Goal: Register for event/course

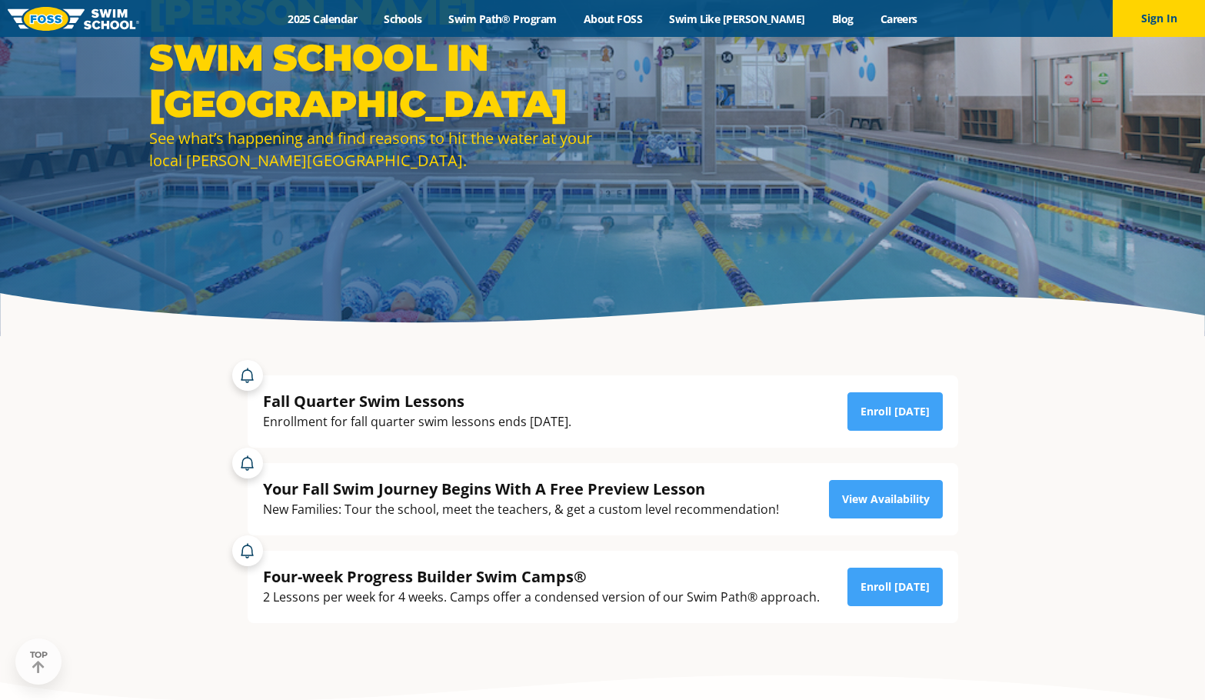
scroll to position [231, 0]
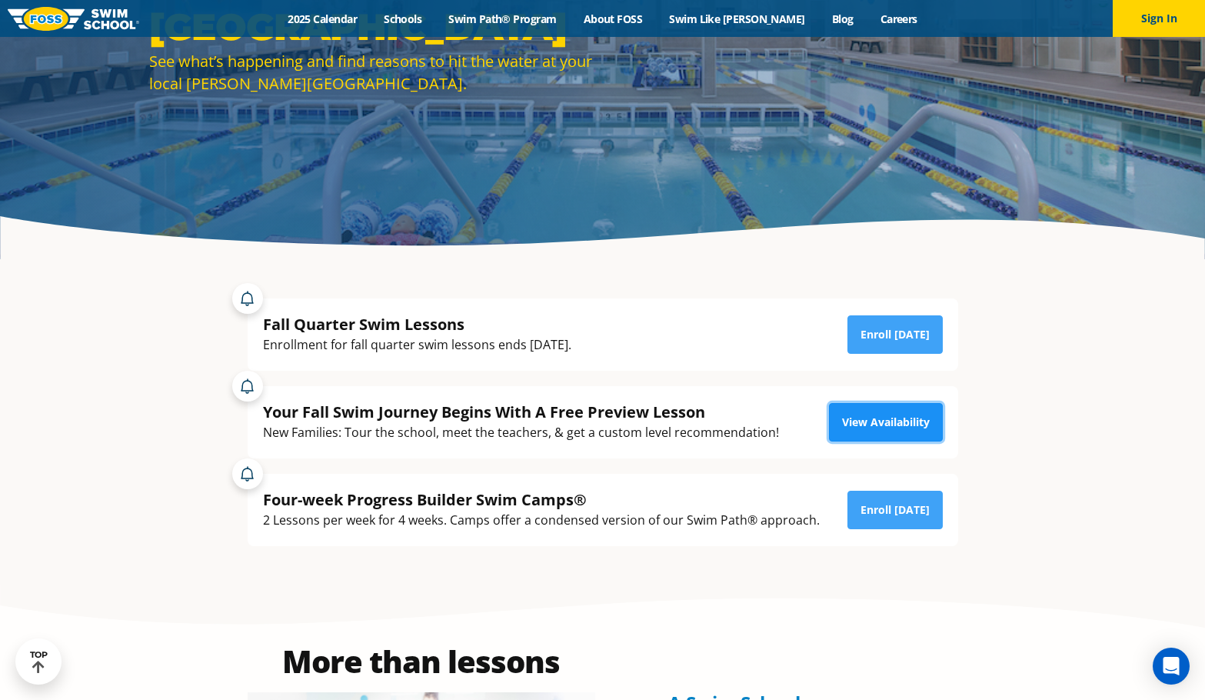
click at [862, 430] on link "View Availability" at bounding box center [886, 422] width 114 height 38
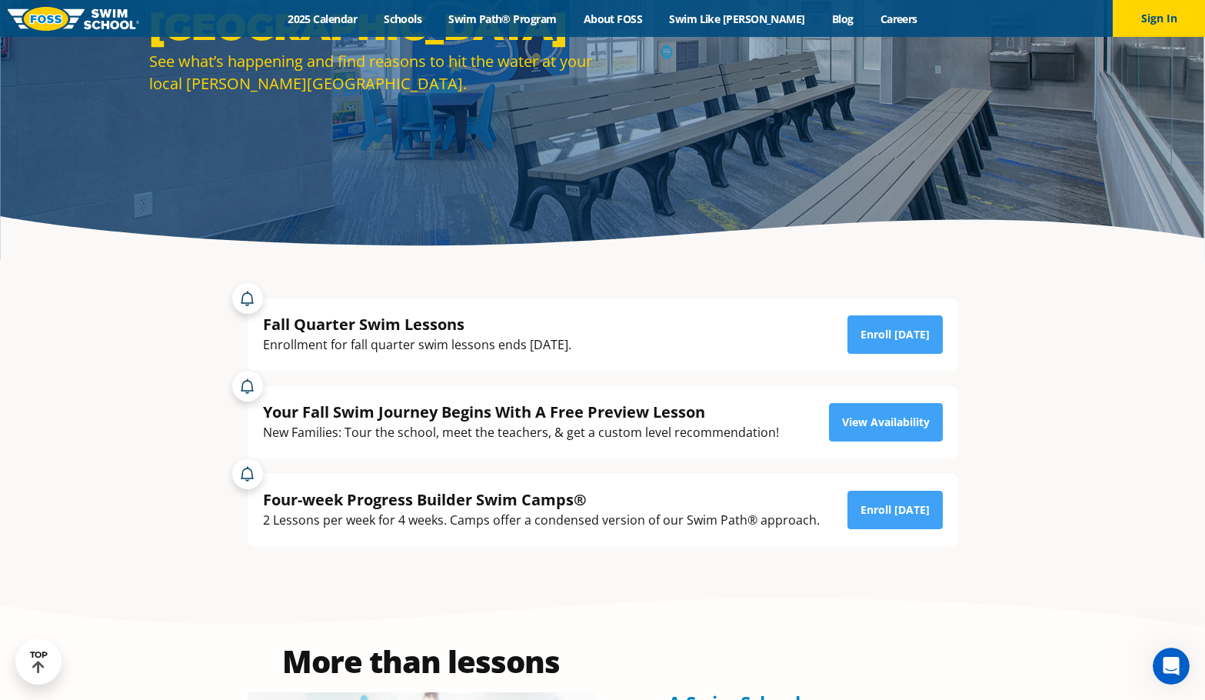
scroll to position [0, 0]
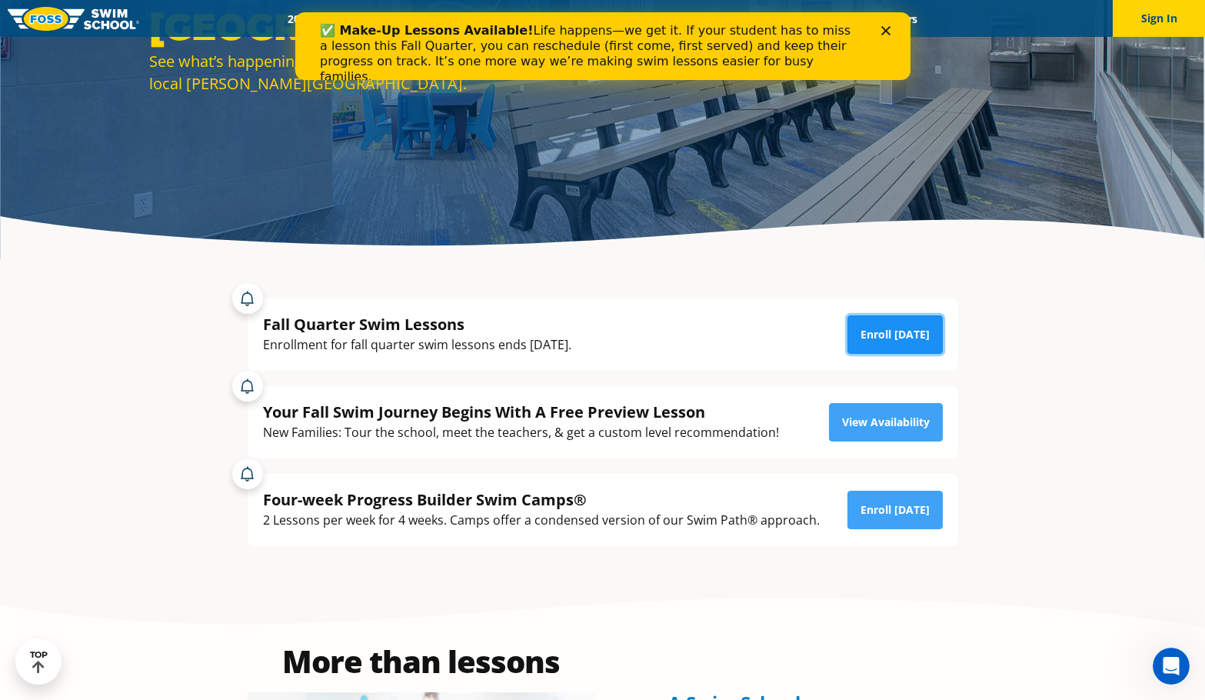
click at [898, 323] on link "Enroll Today" at bounding box center [895, 334] width 95 height 38
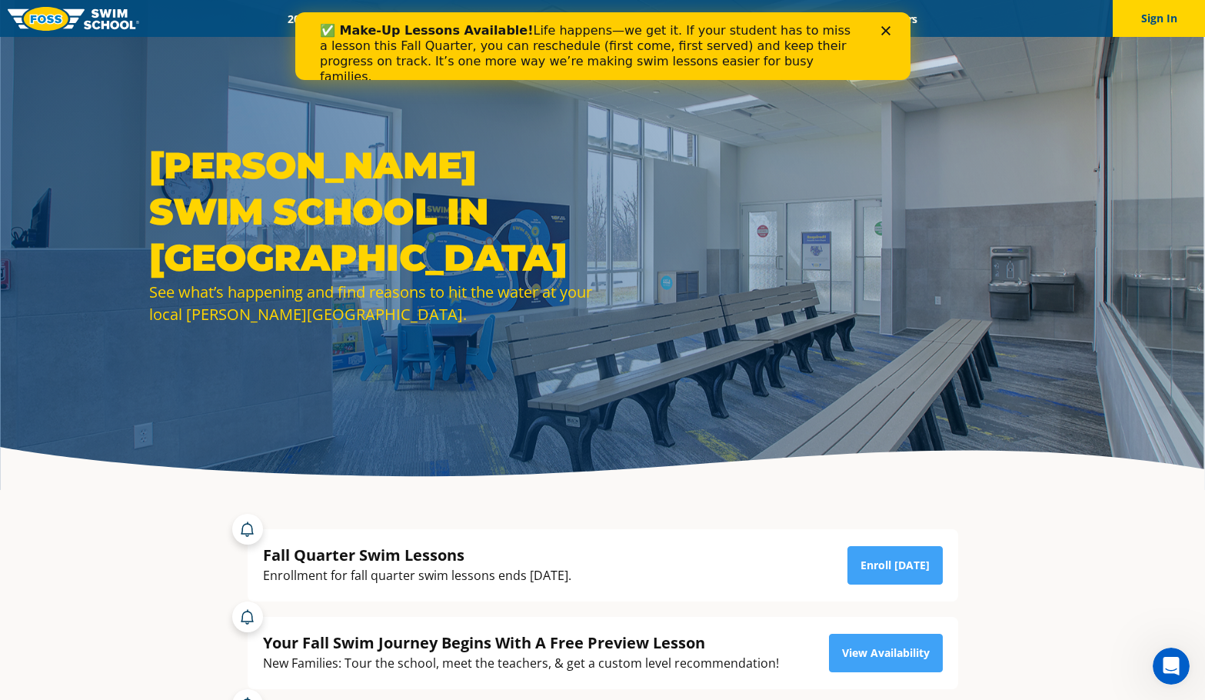
click at [881, 33] on icon "Close" at bounding box center [885, 30] width 9 height 9
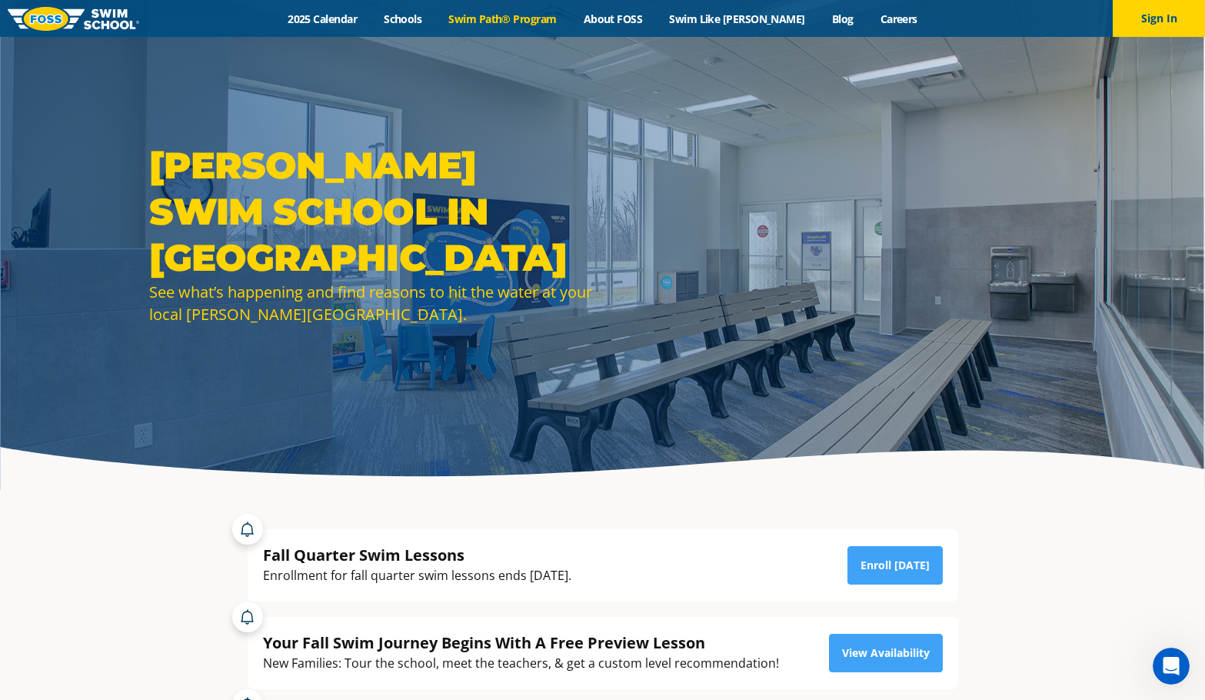
click at [497, 17] on link "Swim Path® Program" at bounding box center [502, 19] width 135 height 15
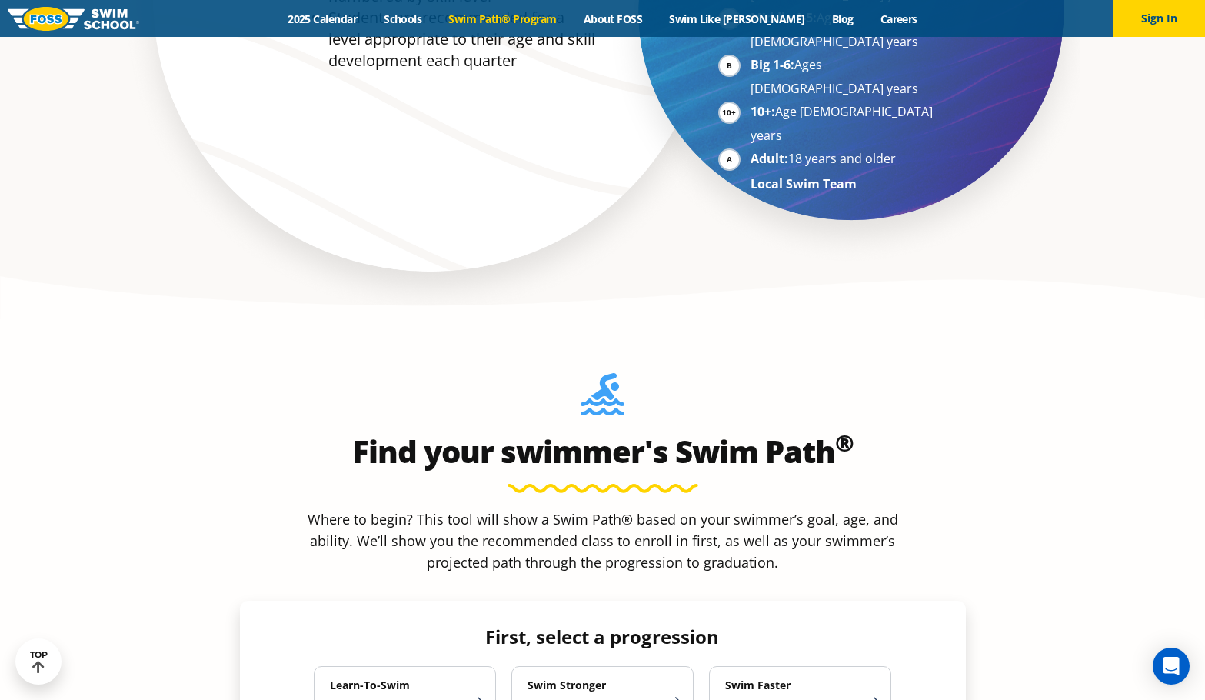
scroll to position [1308, 0]
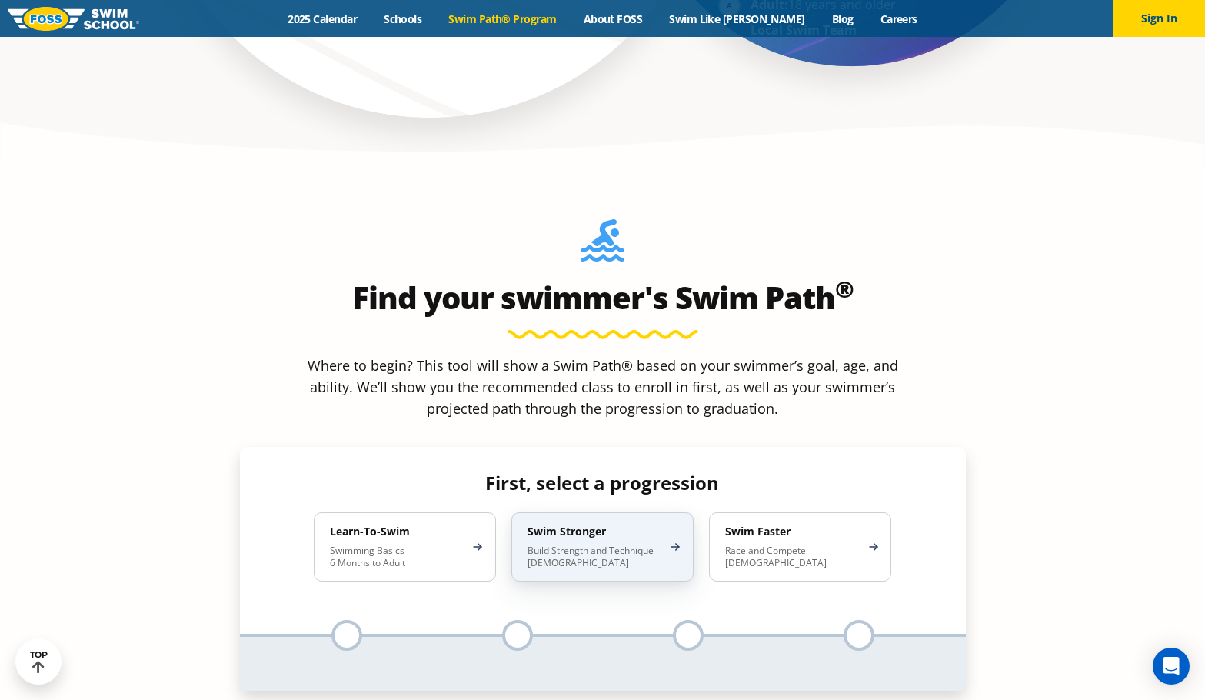
click at [585, 545] on p "Build Strength and Technique 5-13 Years Old" at bounding box center [595, 557] width 135 height 25
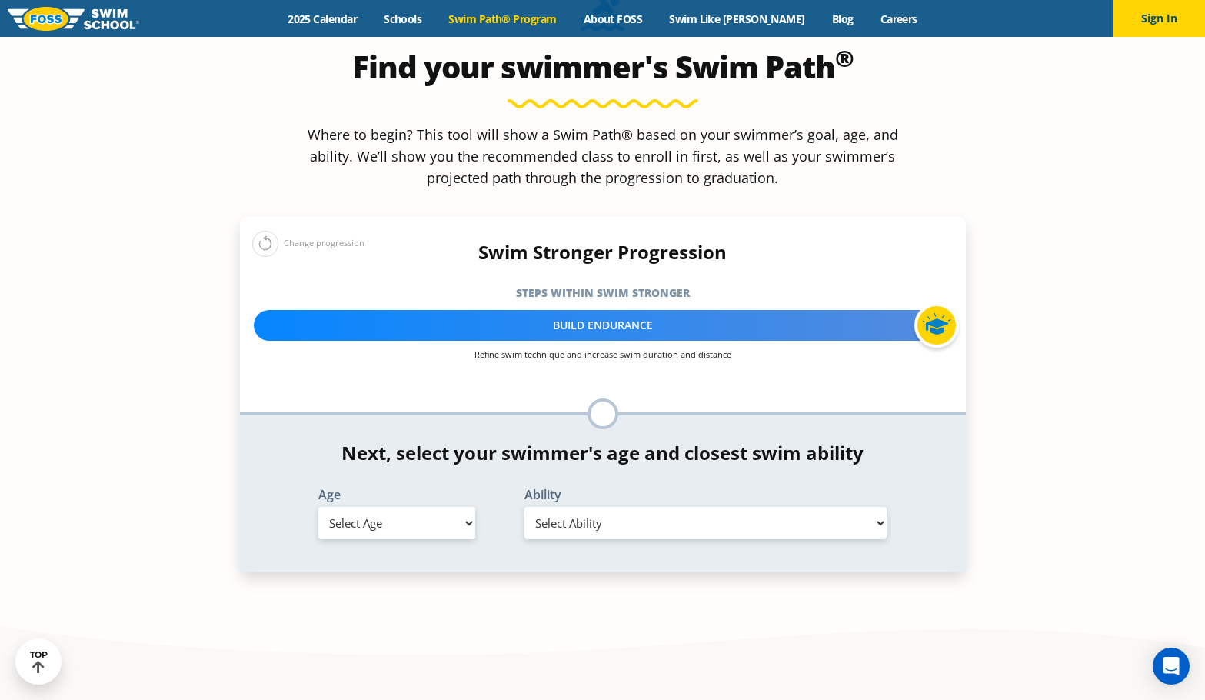
scroll to position [1615, 0]
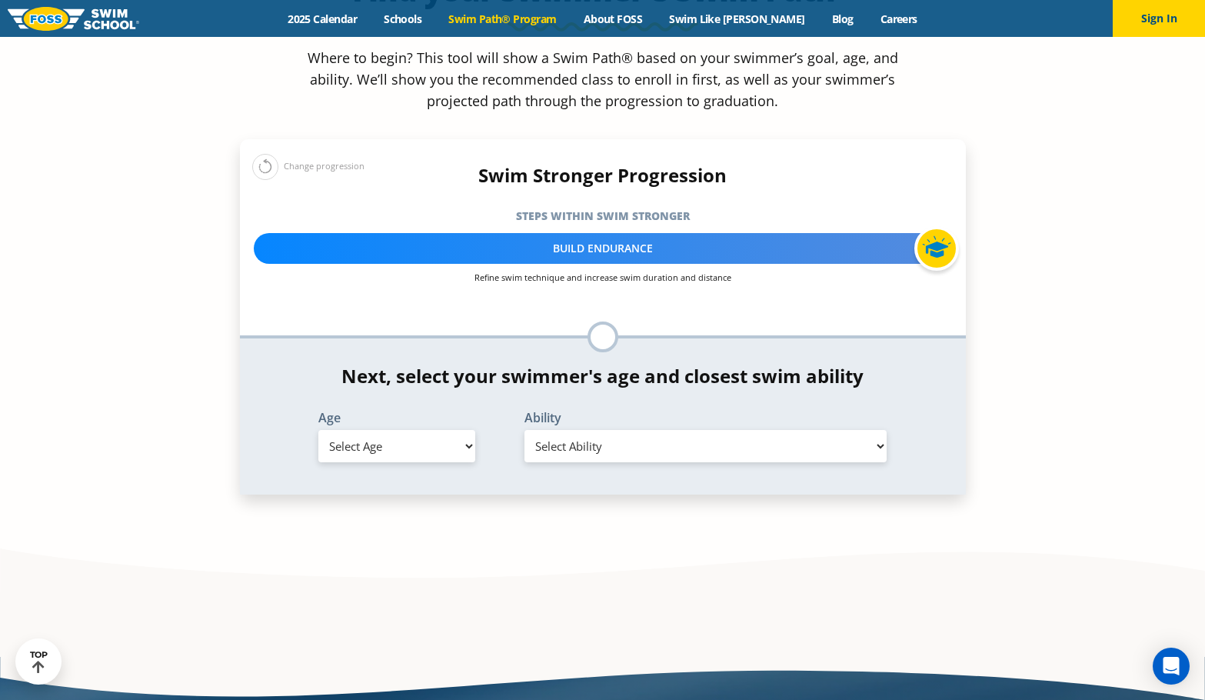
click at [451, 430] on select "Select Age 6 months - 1 year 1 year 2 years 3 years 4 years 5 years 6 years 7 y…" at bounding box center [396, 446] width 157 height 32
select select "6-years"
click at [318, 430] on select "Select Age 6 months - 1 year 1 year 2 years 3 years 4 years 5 years 6 years 7 y…" at bounding box center [396, 446] width 157 height 32
click at [614, 430] on select "Select Ability First in-water experience When in the water, reliant on a life j…" at bounding box center [706, 446] width 363 height 32
select select "6-years-in-open-water-able-to-swim-for-at-least-15-ft-back-to-safety-while-flip…"
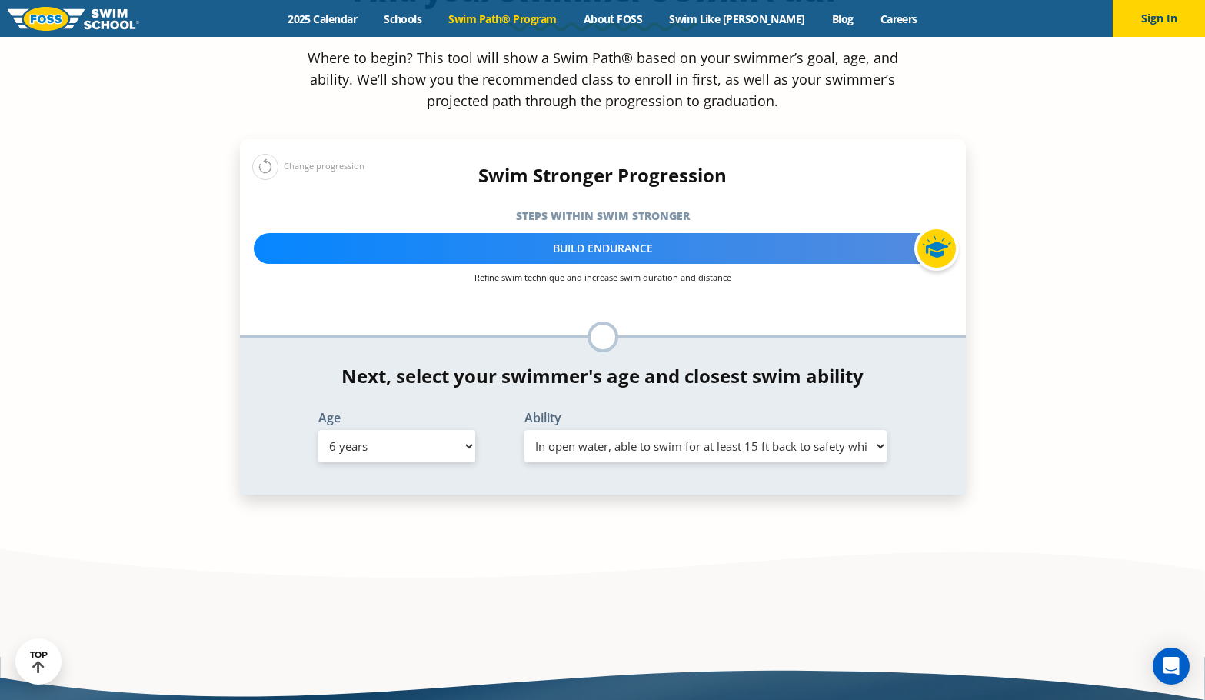
click at [525, 430] on select "Select Ability First in-water experience When in the water, reliant on a life j…" at bounding box center [706, 446] width 363 height 32
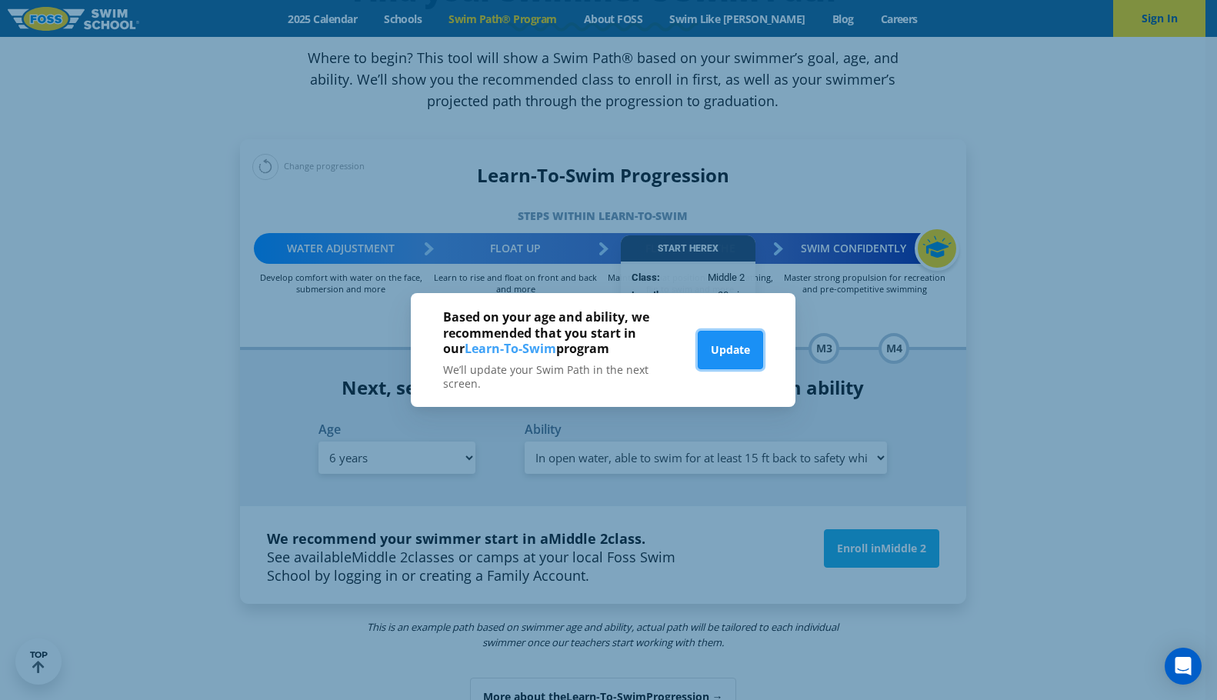
click at [740, 355] on button "Update" at bounding box center [730, 350] width 65 height 38
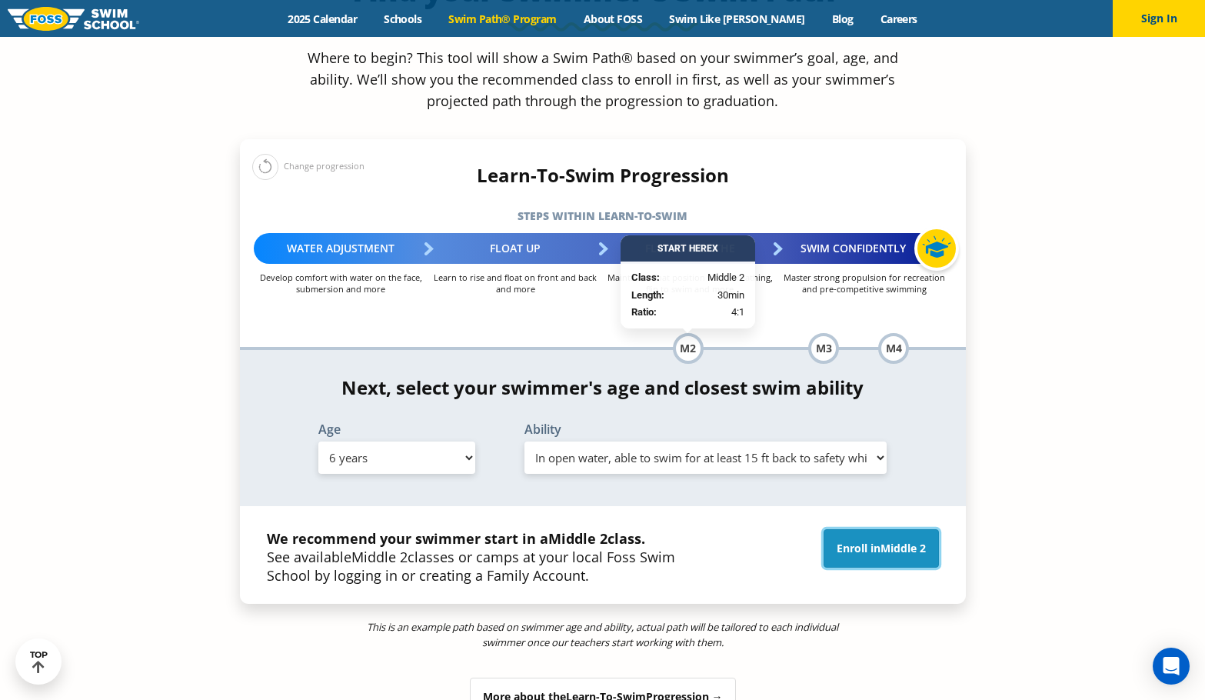
click at [855, 529] on link "Enroll in Middle 2" at bounding box center [881, 548] width 115 height 38
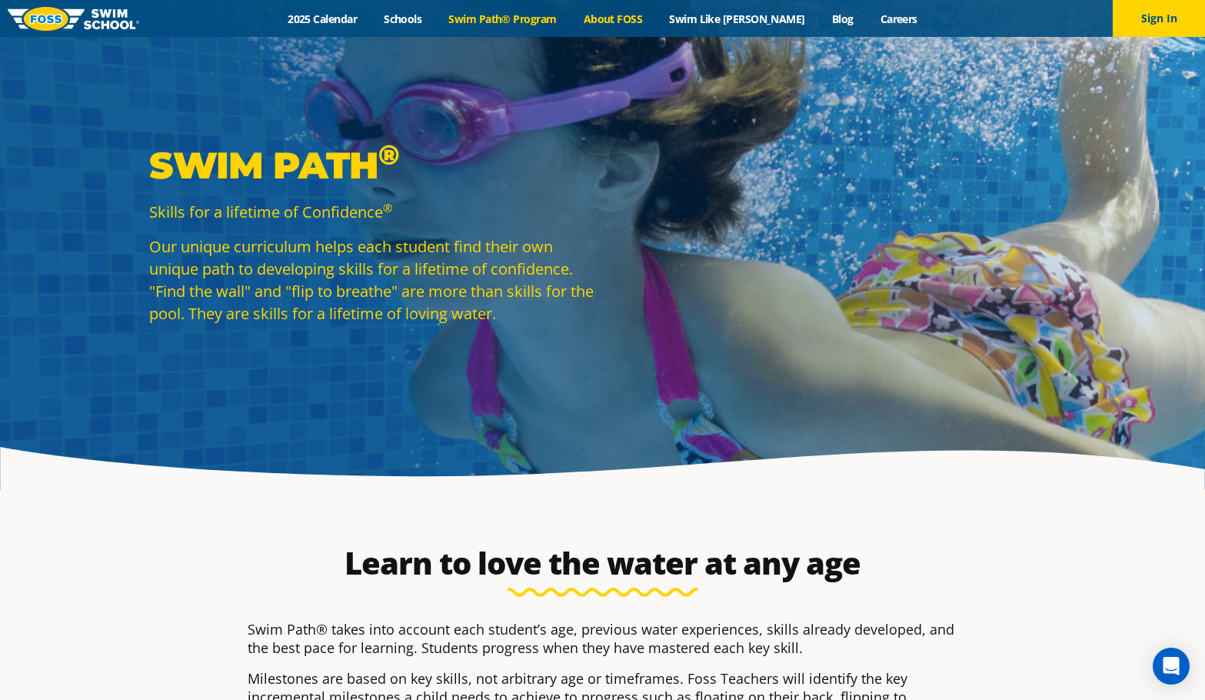
click at [638, 20] on link "About FOSS" at bounding box center [613, 19] width 86 height 15
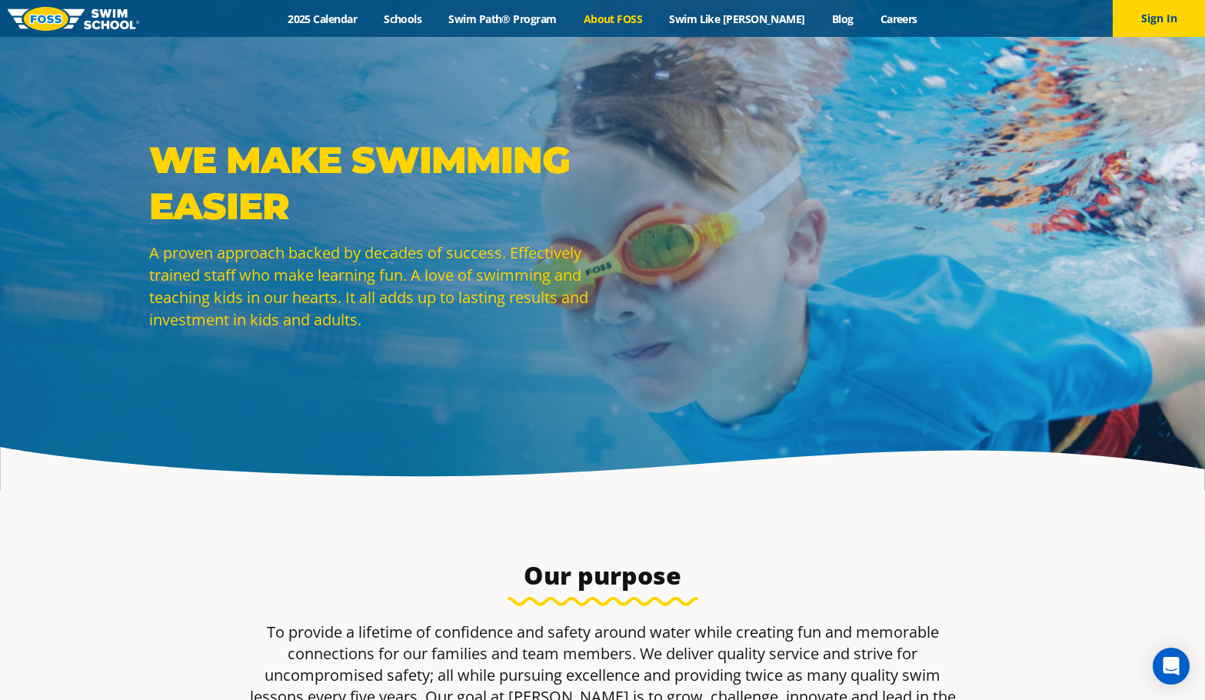
drag, startPoint x: 433, startPoint y: 151, endPoint x: 408, endPoint y: 132, distance: 30.8
click at [433, 151] on p "WE MAKE SWIMMING EASIER" at bounding box center [372, 183] width 446 height 92
click at [88, 28] on img at bounding box center [74, 19] width 132 height 24
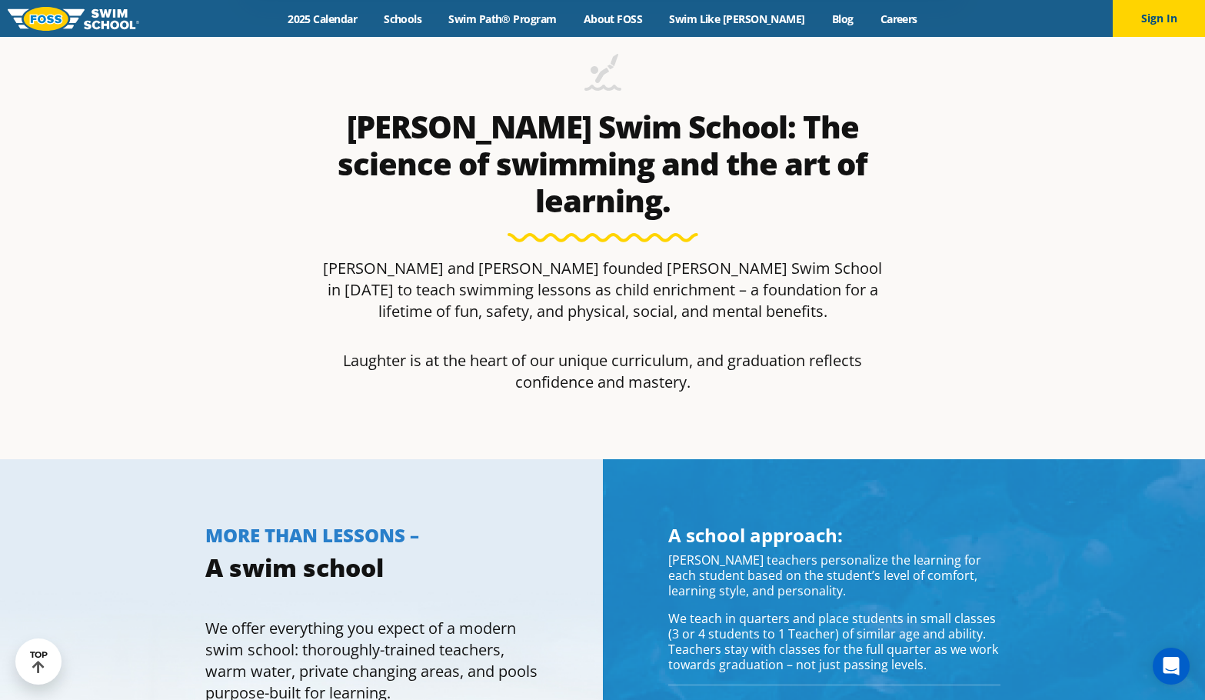
scroll to position [154, 0]
